Goal: Navigation & Orientation: Go to known website

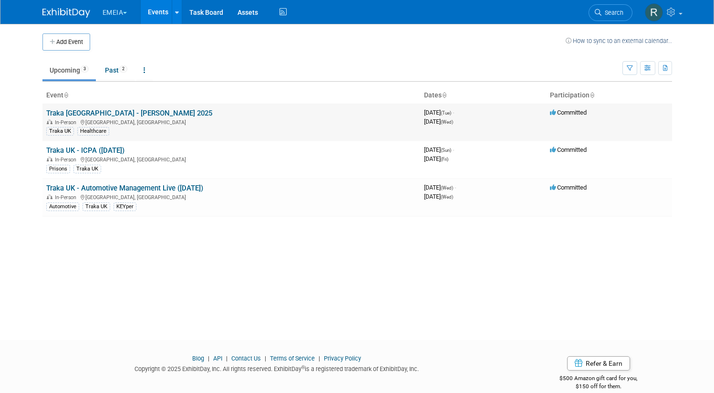
click at [80, 112] on link "Traka [GEOGRAPHIC_DATA] - [PERSON_NAME] 2025" at bounding box center [129, 113] width 166 height 9
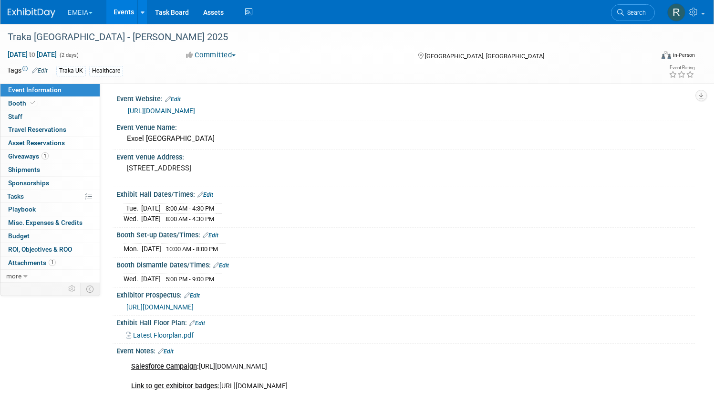
scroll to position [11, 0]
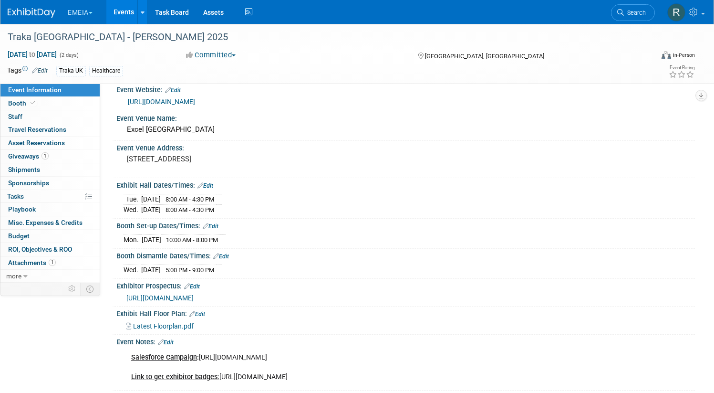
click at [195, 98] on link "https://www.hettshow.co.uk/" at bounding box center [161, 102] width 67 height 8
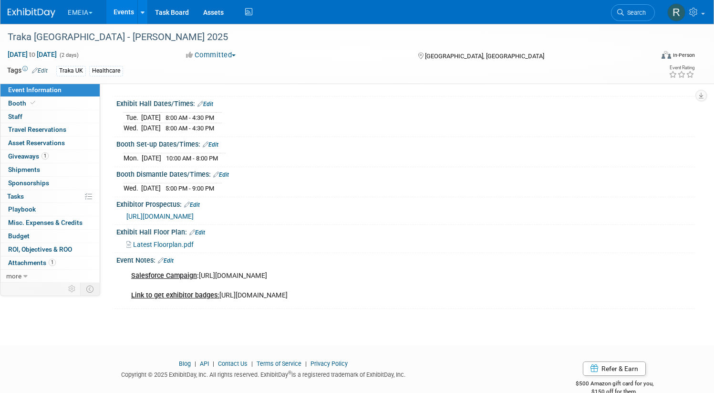
scroll to position [93, 0]
click at [194, 215] on span "https://www.hettshow.co.uk/space-only" at bounding box center [159, 216] width 67 height 8
